Goal: Task Accomplishment & Management: Manage account settings

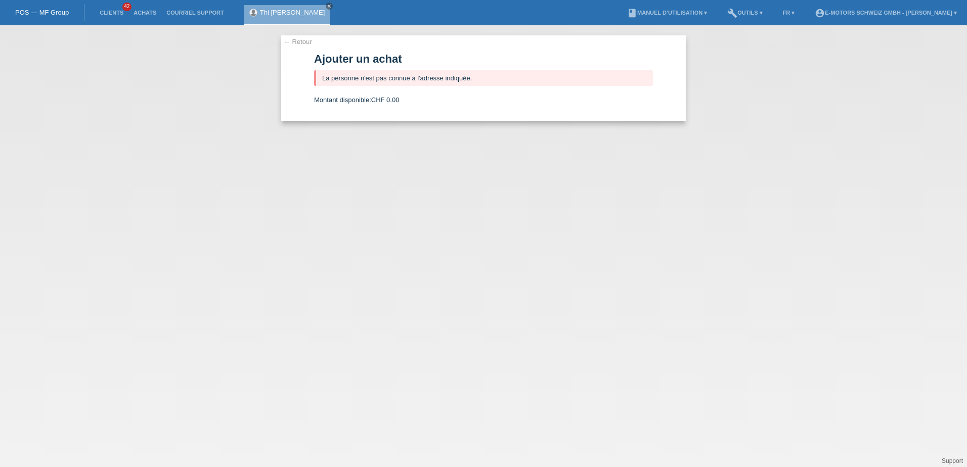
click at [203, 131] on div "← Retour Ajouter un achat La personne n'est pas connue à l'adresse indiquée. Mo…" at bounding box center [483, 246] width 967 height 442
click at [49, 14] on link "POS — MF Group" at bounding box center [42, 13] width 54 height 8
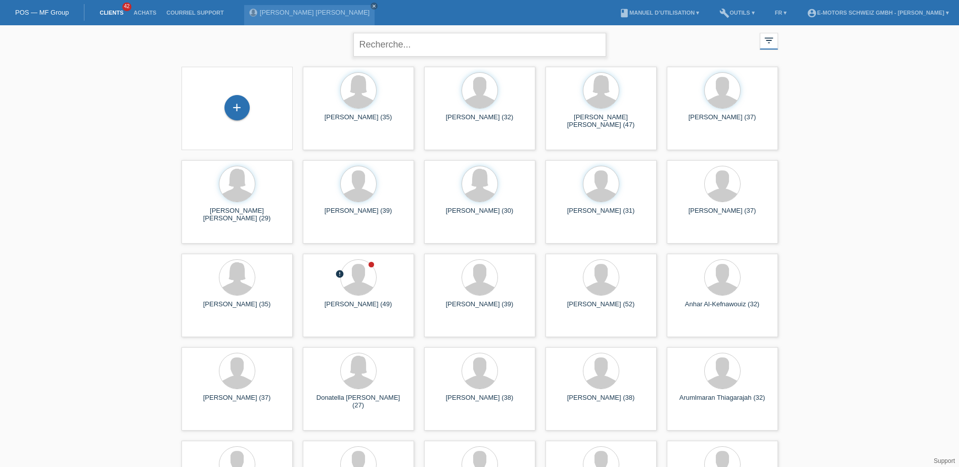
click at [469, 42] on input "text" at bounding box center [480, 45] width 253 height 24
type input "Les"
type input "Glosi"
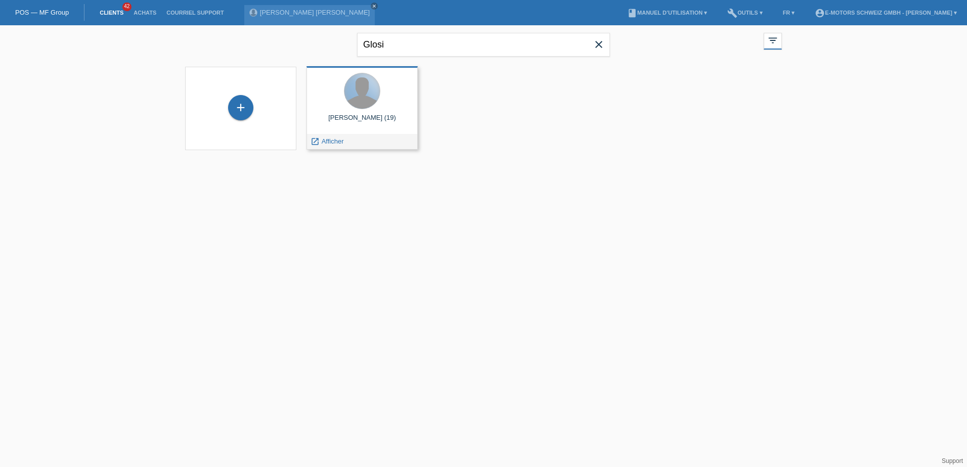
click at [361, 93] on div at bounding box center [361, 90] width 35 height 35
click at [363, 105] on div at bounding box center [361, 90] width 35 height 35
click at [334, 142] on span "Afficher" at bounding box center [333, 142] width 22 height 8
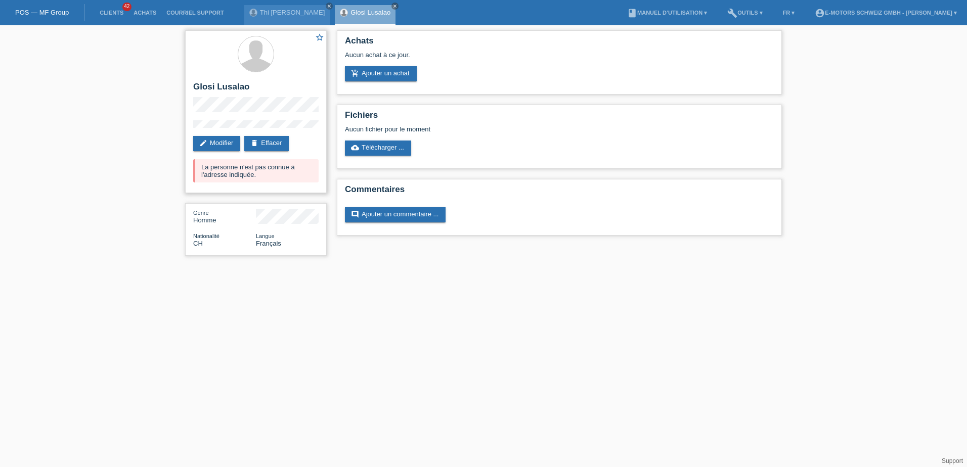
drag, startPoint x: 228, startPoint y: 175, endPoint x: 251, endPoint y: 179, distance: 23.0
click at [251, 179] on div "La personne n'est pas connue à l'adresse indiquée." at bounding box center [255, 170] width 125 height 23
drag, startPoint x: 251, startPoint y: 179, endPoint x: 238, endPoint y: 180, distance: 13.2
click at [238, 180] on div "La personne n'est pas connue à l'adresse indiquée." at bounding box center [255, 170] width 125 height 23
click at [233, 142] on link "edit Modifier" at bounding box center [216, 143] width 47 height 15
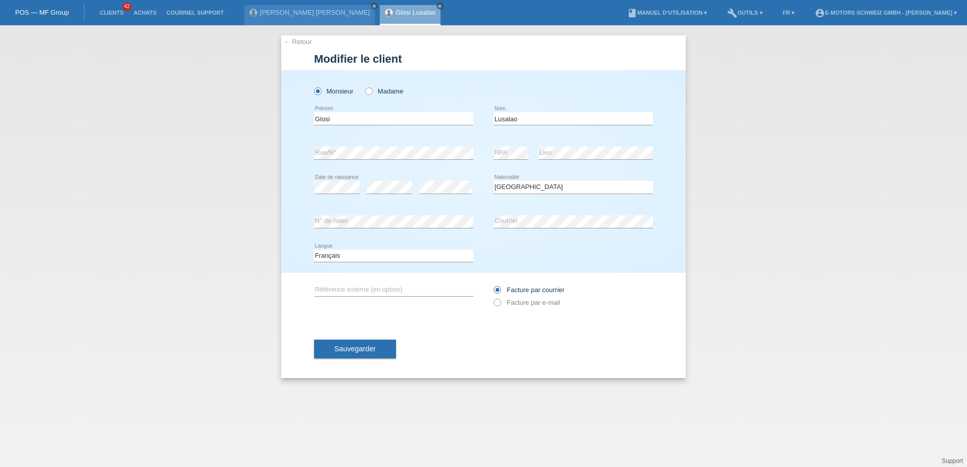
select select "CH"
click at [279, 153] on div "← Retour Modifier le client Monsieur Madame Glosi error Prénom" at bounding box center [483, 246] width 967 height 442
click at [361, 349] on span "Sauvegarder" at bounding box center [354, 349] width 41 height 8
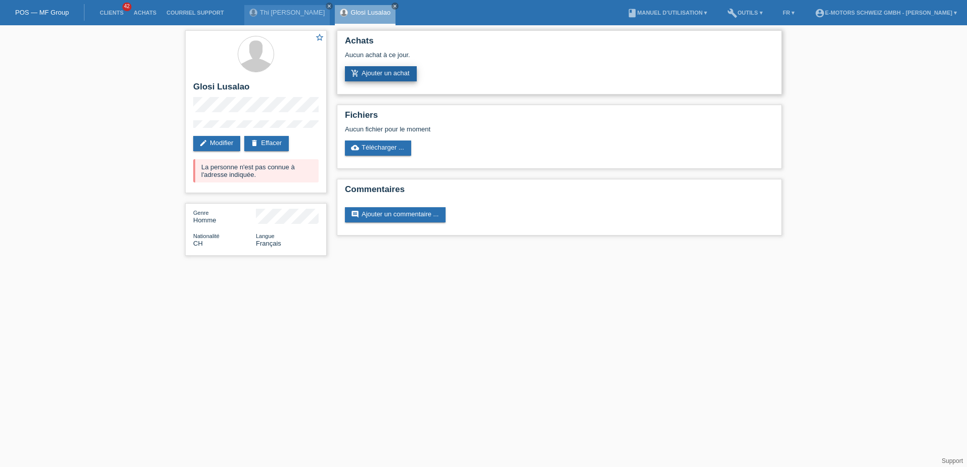
click at [392, 73] on link "add_shopping_cart Ajouter un achat" at bounding box center [381, 73] width 72 height 15
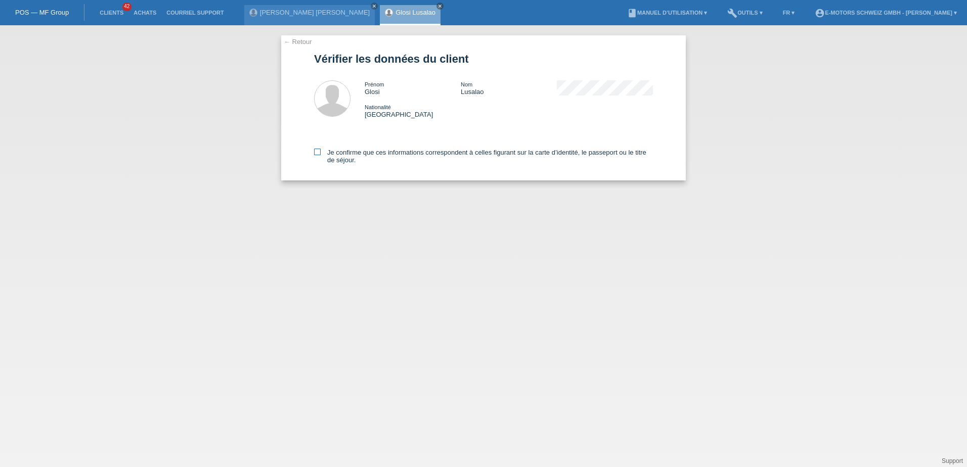
click at [328, 157] on label "Je confirme que ces informations correspondent à celles figurant sur la carte d…" at bounding box center [483, 156] width 339 height 15
click at [321, 155] on input "Je confirme que ces informations correspondent à celles figurant sur la carte d…" at bounding box center [317, 152] width 7 height 7
checkbox input "true"
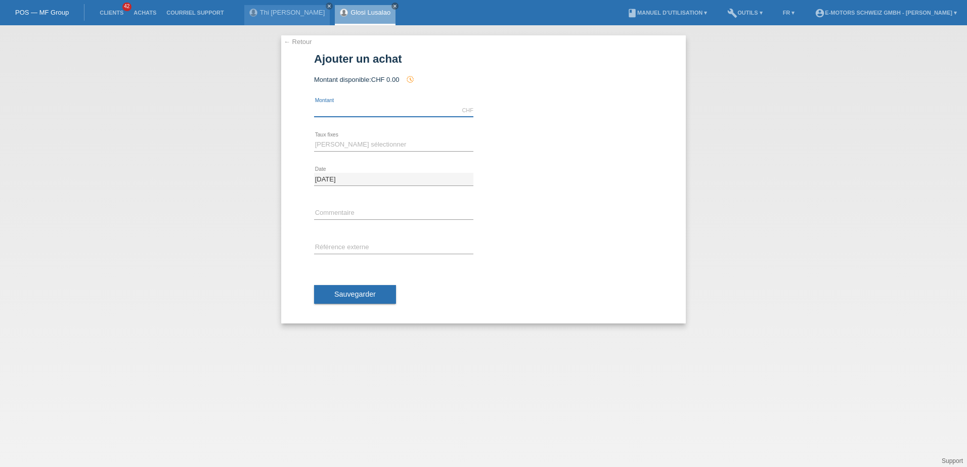
click at [422, 107] on input "text" at bounding box center [393, 110] width 159 height 13
type input "3590.00"
click at [331, 142] on select "[PERSON_NAME] sélectionner 12 versements 24 versements 36 versements 48 verseme…" at bounding box center [393, 145] width 159 height 12
select select "214"
click at [314, 139] on select "[PERSON_NAME] sélectionner 12 versements 24 versements 36 versements 48 verseme…" at bounding box center [393, 145] width 159 height 12
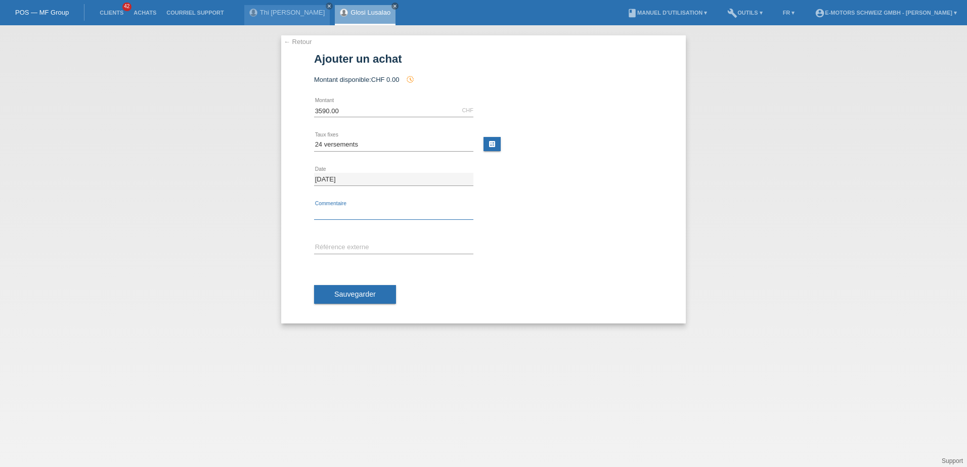
click at [333, 213] on input "text" at bounding box center [393, 213] width 159 height 13
click at [338, 211] on input "text" at bounding box center [393, 213] width 159 height 13
type input "Luqi"
click at [333, 290] on button "Sauvegarder" at bounding box center [355, 294] width 82 height 19
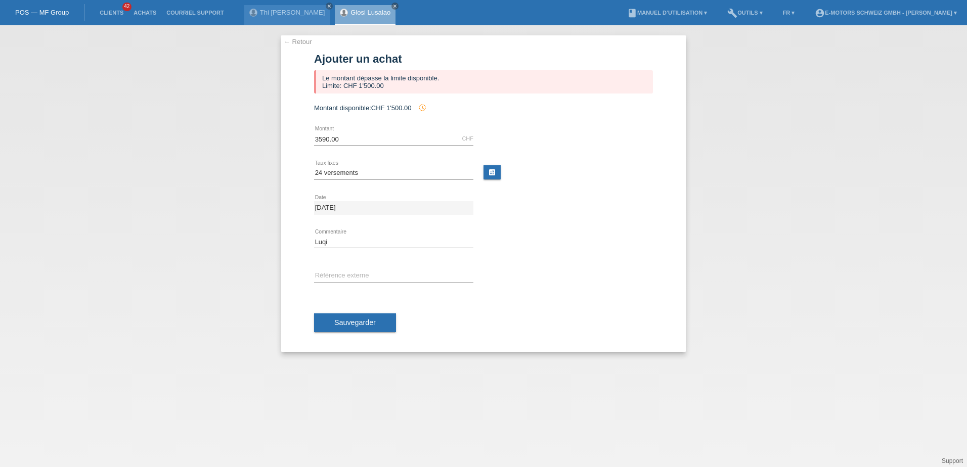
click at [290, 42] on link "← Retour" at bounding box center [298, 42] width 28 height 8
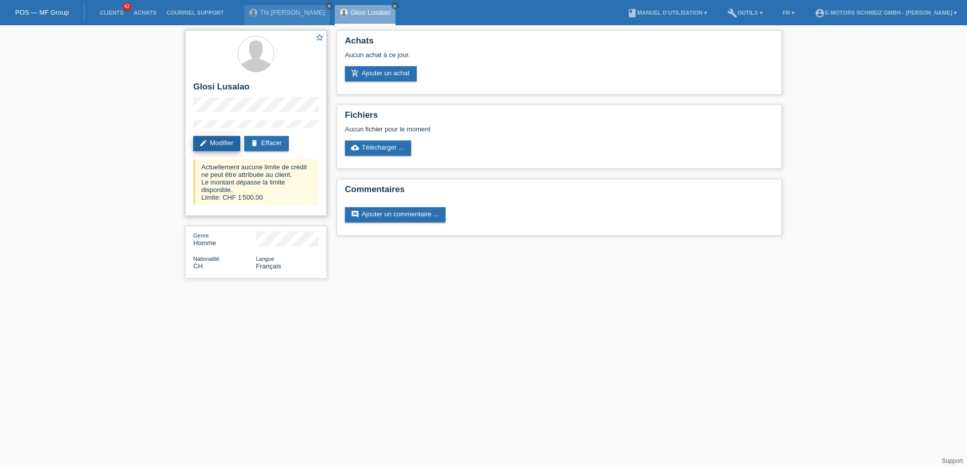
click at [225, 144] on link "edit Modifier" at bounding box center [216, 143] width 47 height 15
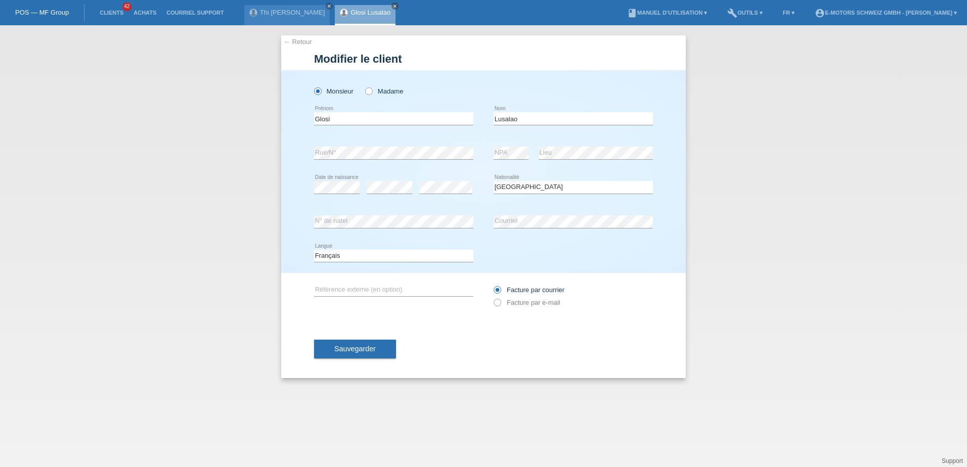
select select "CH"
click at [290, 151] on div "Monsieur Madame Glosi error [GEOGRAPHIC_DATA] C" at bounding box center [483, 171] width 405 height 203
click at [329, 345] on button "Sauvegarder" at bounding box center [355, 348] width 82 height 19
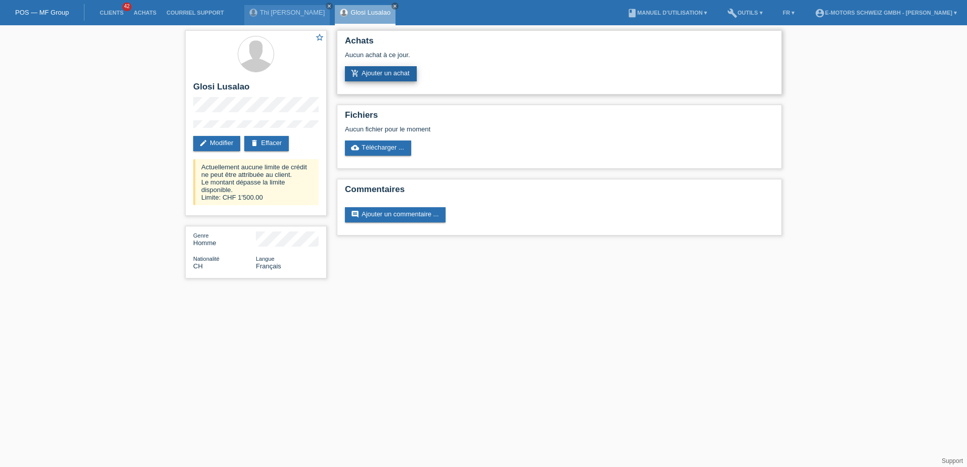
click at [372, 67] on link "add_shopping_cart Ajouter un achat" at bounding box center [381, 73] width 72 height 15
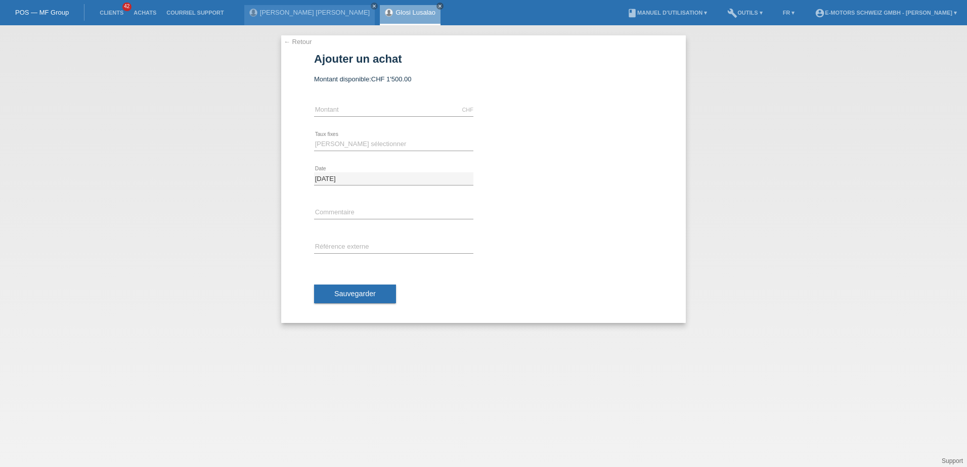
click at [289, 42] on link "← Retour" at bounding box center [298, 42] width 28 height 8
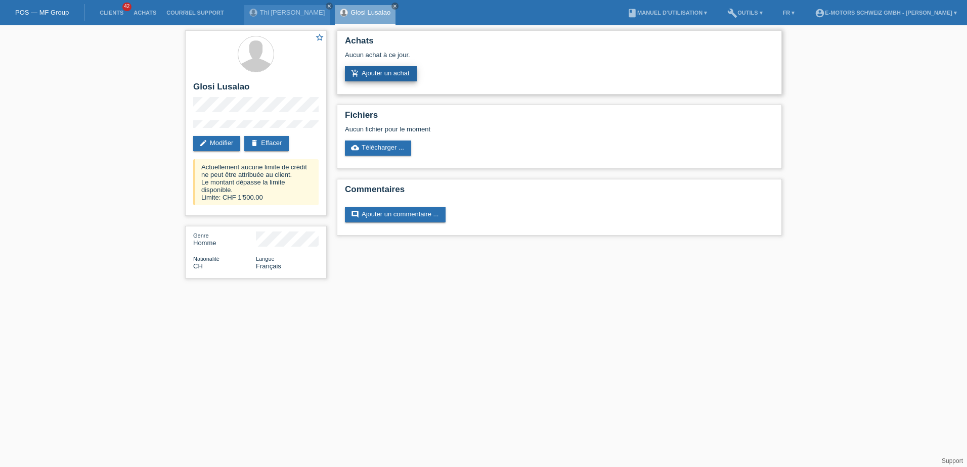
click at [366, 78] on link "add_shopping_cart Ajouter un achat" at bounding box center [381, 73] width 72 height 15
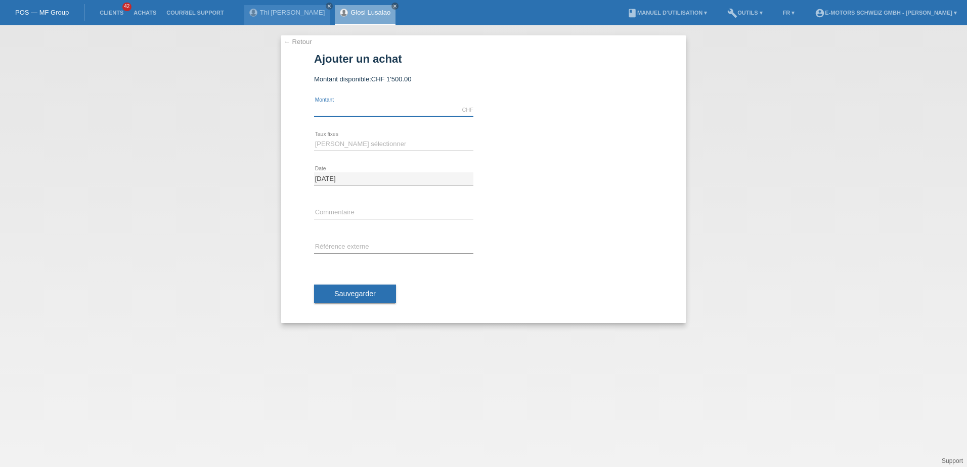
click at [345, 105] on input "text" at bounding box center [393, 110] width 159 height 13
type input "3590.00"
click at [341, 146] on select "Veuillez sélectionner 12 versements 24 versements 36 versements 48 versements" at bounding box center [393, 144] width 159 height 12
select select "214"
click at [314, 138] on select "Veuillez sélectionner 12 versements 24 versements 36 versements 48 versements" at bounding box center [393, 144] width 159 height 12
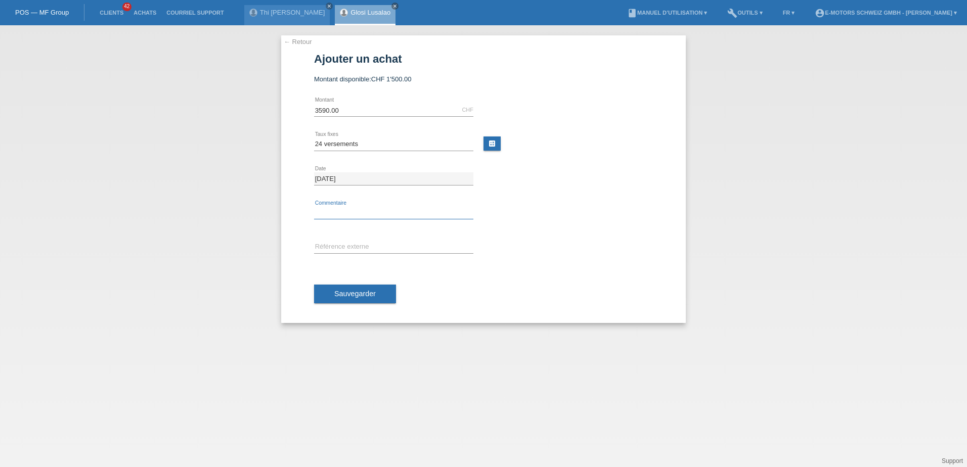
click at [330, 215] on input "text" at bounding box center [393, 213] width 159 height 13
click at [330, 221] on div "error Commentaire" at bounding box center [393, 213] width 159 height 34
click at [331, 220] on div "error Commentaire" at bounding box center [393, 213] width 159 height 34
click at [334, 215] on input "text" at bounding box center [393, 213] width 159 height 13
type input "l"
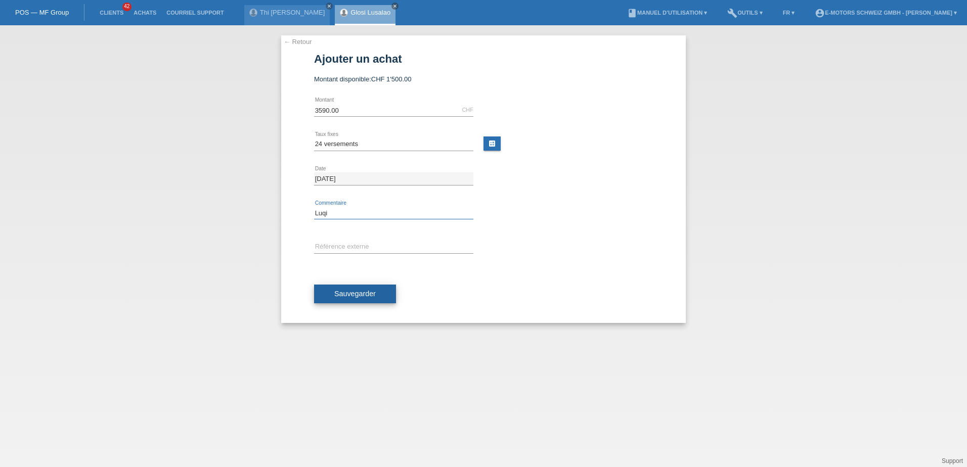
type input "Luqi"
click at [336, 288] on button "Sauvegarder" at bounding box center [355, 294] width 82 height 19
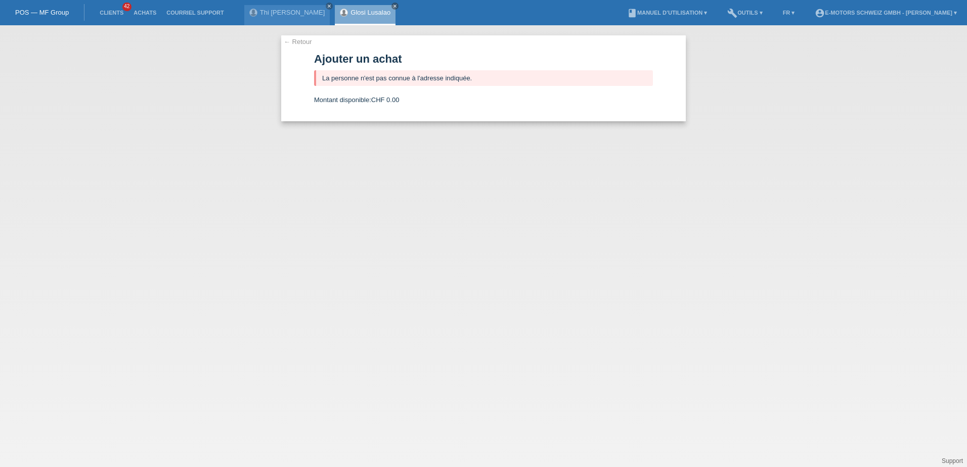
click at [296, 45] on link "← Retour" at bounding box center [298, 42] width 28 height 8
